Goal: Communication & Community: Participate in discussion

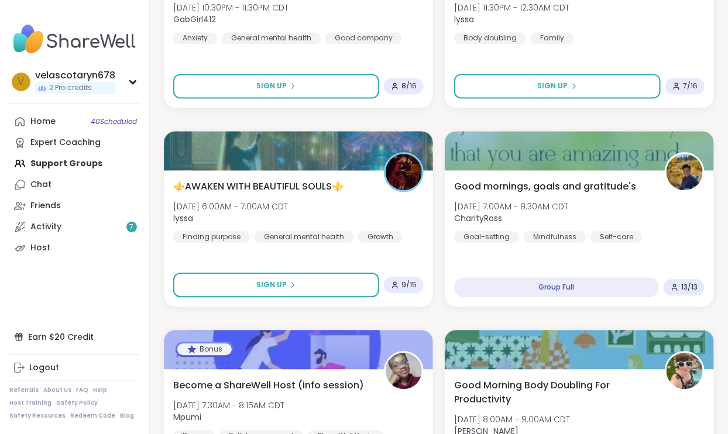
scroll to position [879, 0]
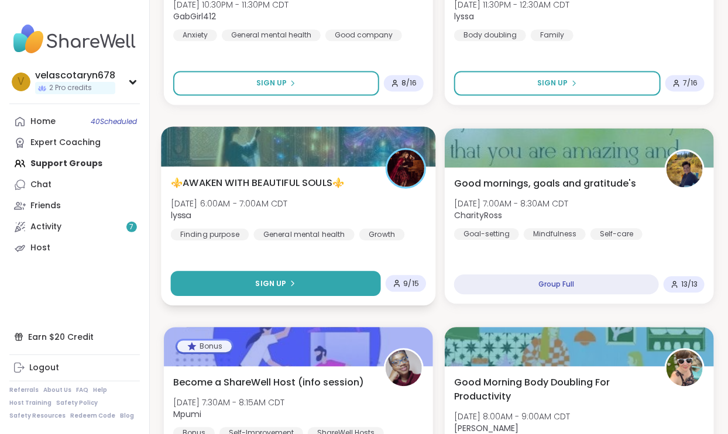
click at [339, 282] on button "Sign Up" at bounding box center [276, 283] width 210 height 25
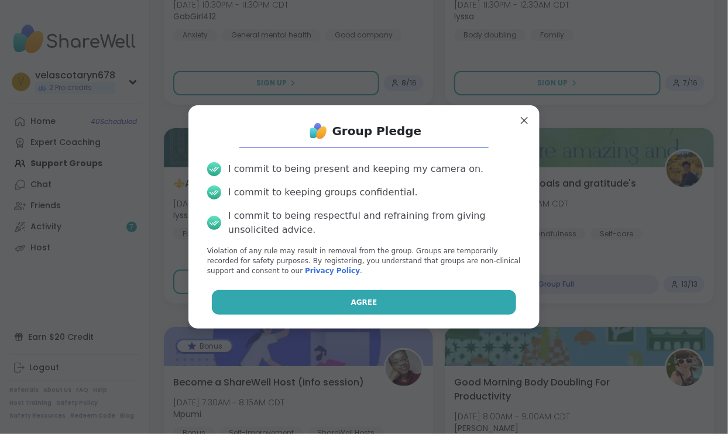
click at [343, 303] on button "Agree" at bounding box center [364, 302] width 305 height 25
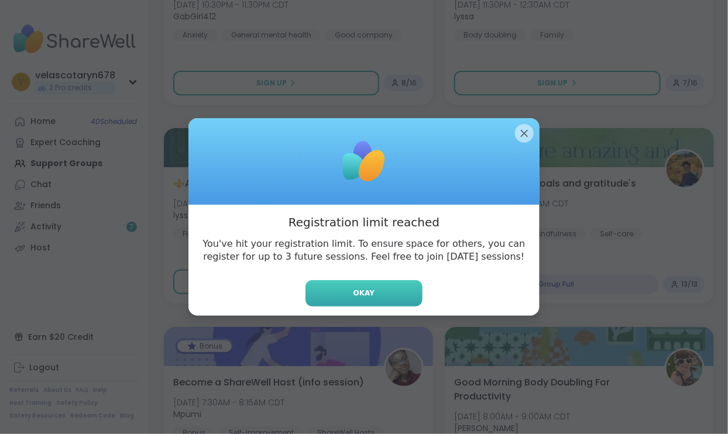
click at [386, 289] on button "Okay" at bounding box center [363, 293] width 117 height 26
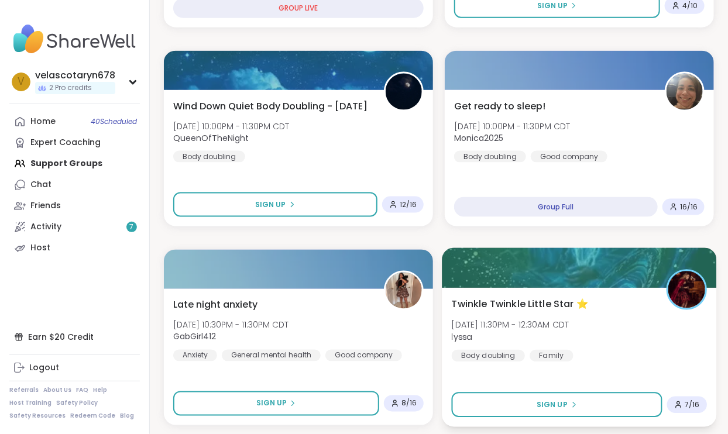
scroll to position [555, 0]
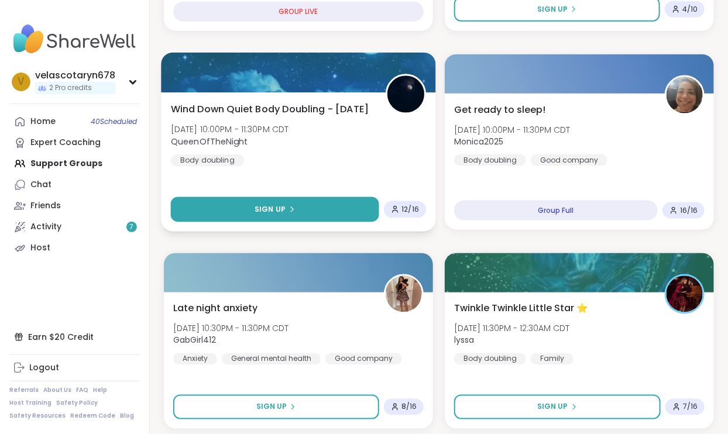
click at [294, 203] on button "Sign Up" at bounding box center [275, 209] width 208 height 25
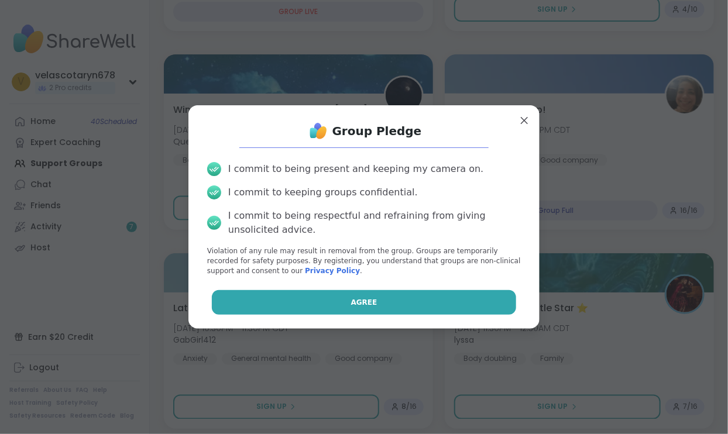
click at [416, 297] on button "Agree" at bounding box center [364, 302] width 305 height 25
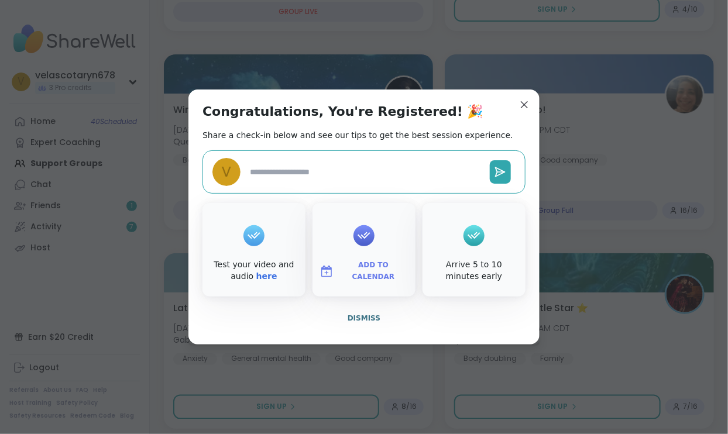
type textarea "*"
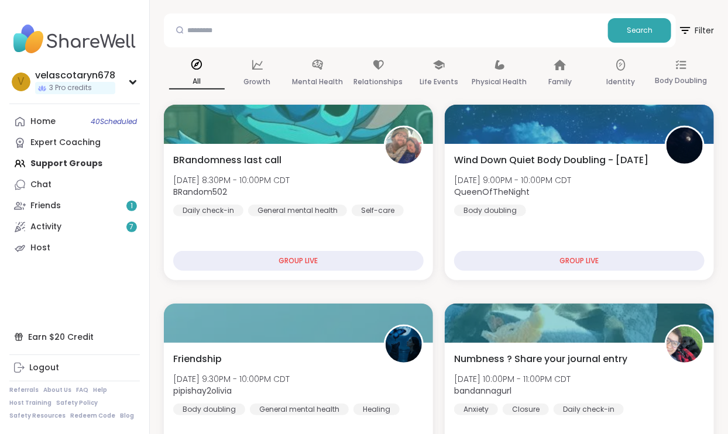
scroll to position [0, 0]
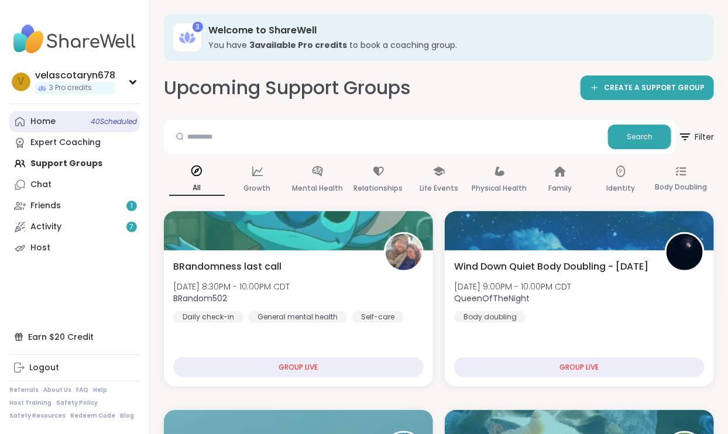
click at [128, 121] on span "40 Scheduled" at bounding box center [114, 121] width 46 height 9
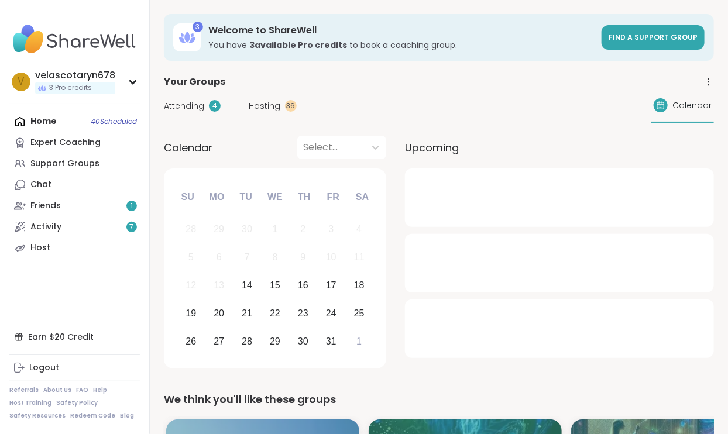
click at [190, 116] on div "Attending 4 Hosting 36 Calendar" at bounding box center [439, 106] width 550 height 34
click at [191, 106] on span "Attending" at bounding box center [184, 106] width 40 height 12
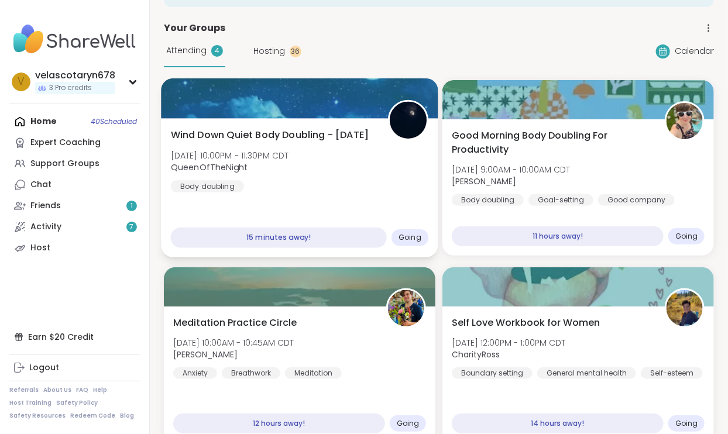
scroll to position [29, 0]
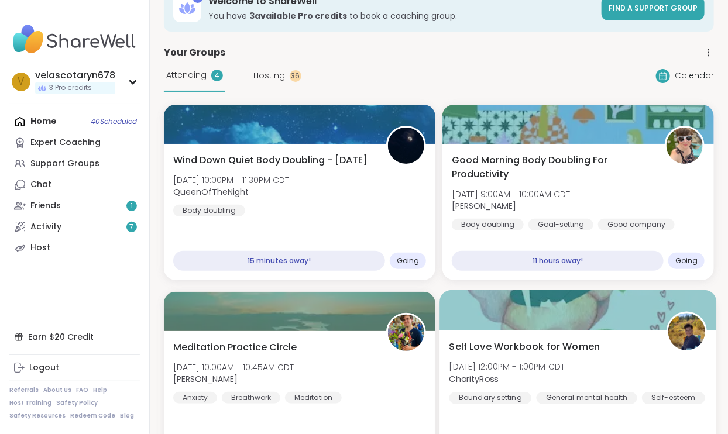
click at [628, 404] on div "Self Love Workbook for Women [DATE] 12:00PM - 1:00PM CDT CharityRoss Boundary s…" at bounding box center [578, 372] width 258 height 64
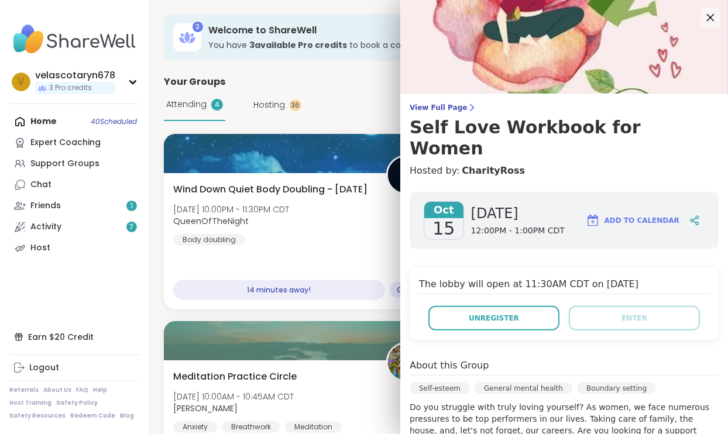
click at [710, 20] on icon at bounding box center [710, 17] width 15 height 15
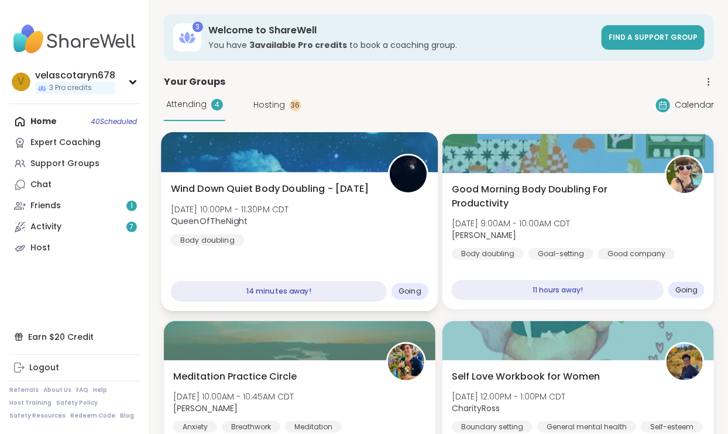
click at [367, 196] on span "Wind Down Quiet Body Doubling - [DATE]" at bounding box center [270, 189] width 198 height 14
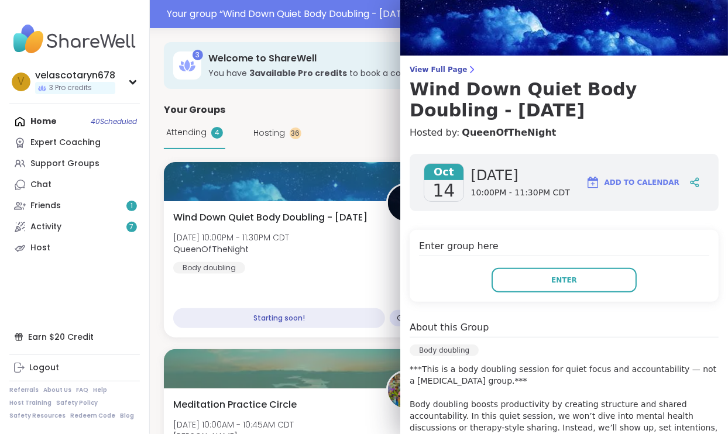
scroll to position [28, 0]
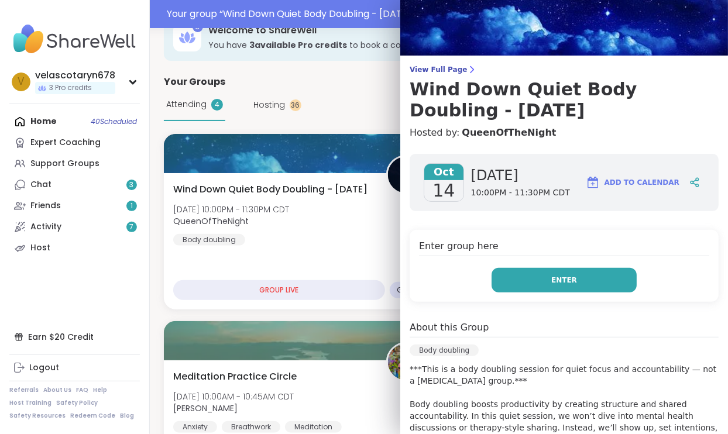
click at [550, 284] on button "Enter" at bounding box center [564, 280] width 145 height 25
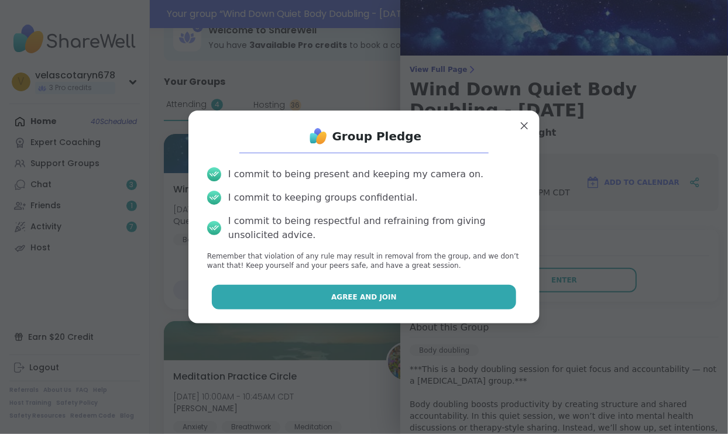
click at [475, 298] on button "Agree and Join" at bounding box center [364, 297] width 305 height 25
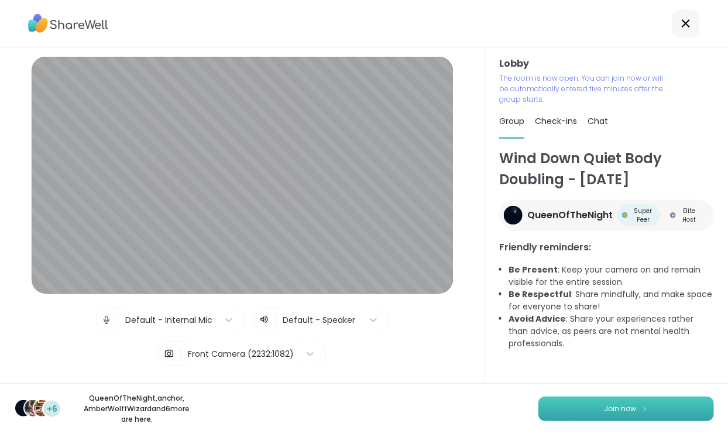
click at [584, 400] on button "Join now" at bounding box center [626, 409] width 176 height 25
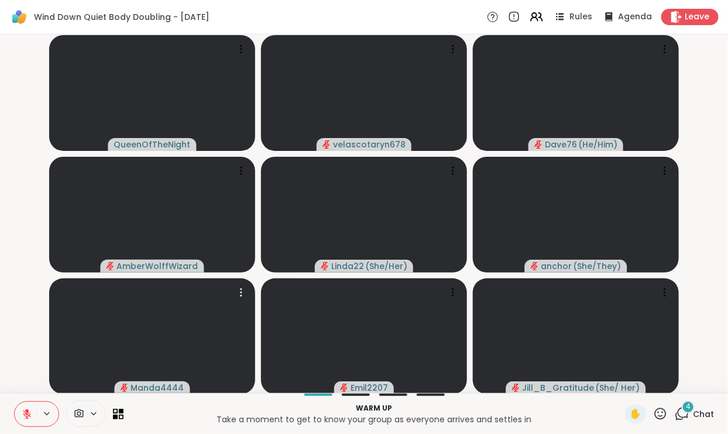
click at [694, 408] on div "4" at bounding box center [688, 407] width 13 height 13
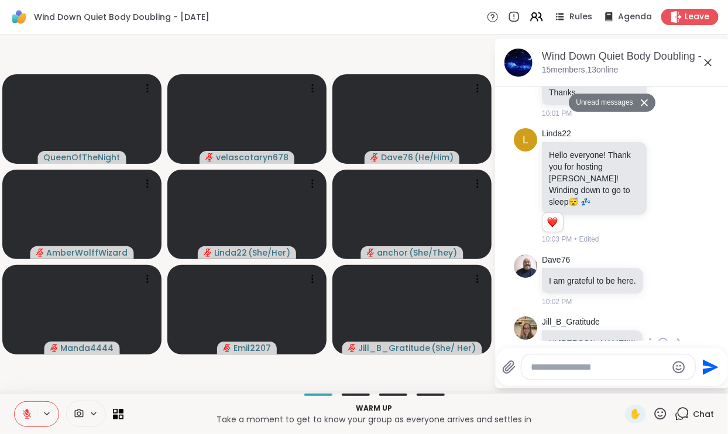
scroll to position [370, 0]
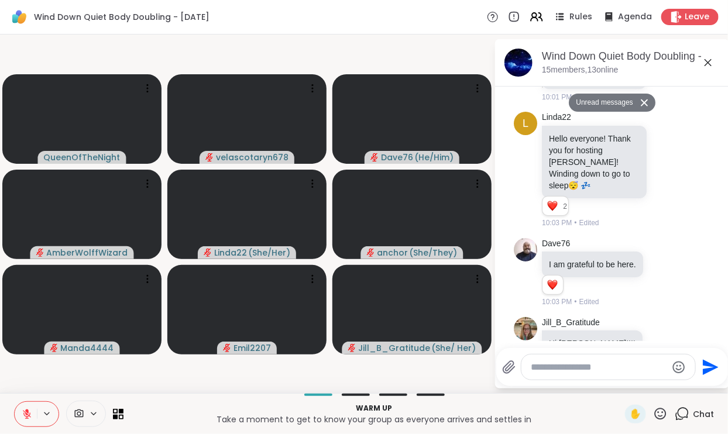
click at [708, 64] on icon at bounding box center [708, 63] width 14 height 14
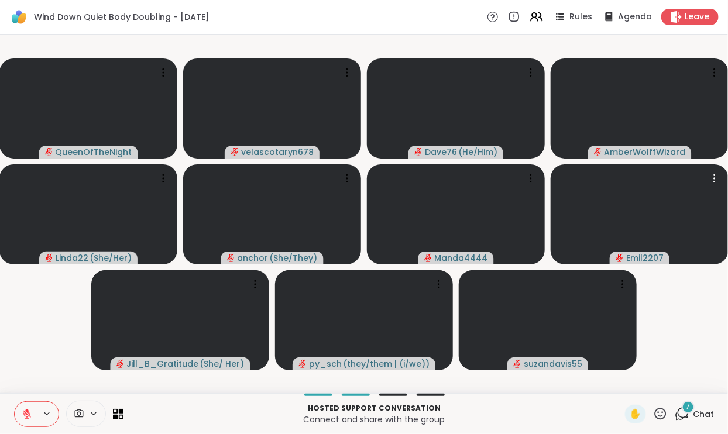
click at [696, 416] on span "Chat" at bounding box center [703, 414] width 21 height 12
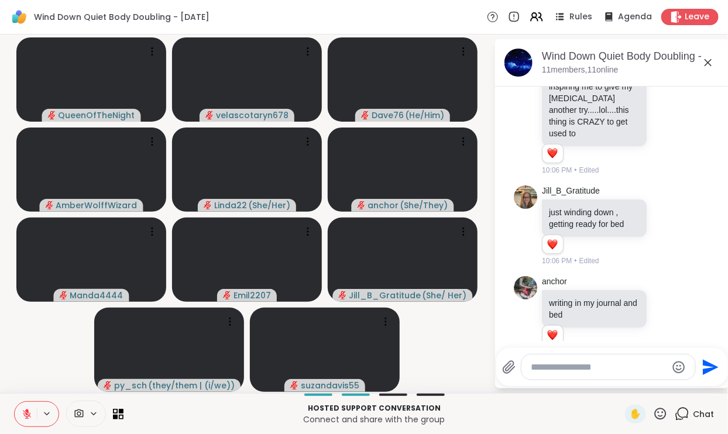
scroll to position [837, 0]
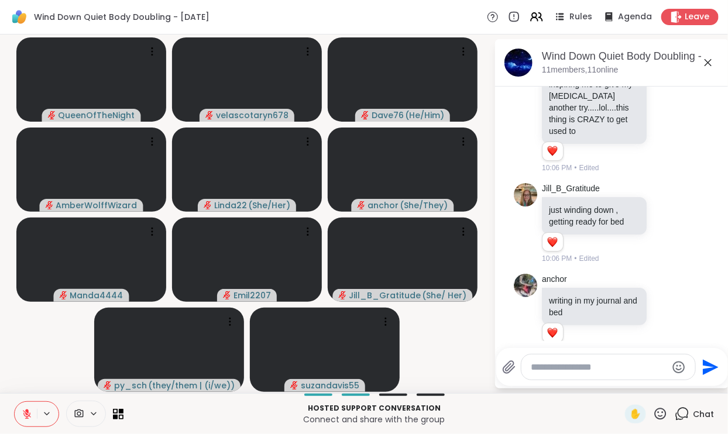
click at [702, 68] on icon at bounding box center [708, 63] width 14 height 14
